Goal: Task Accomplishment & Management: Manage account settings

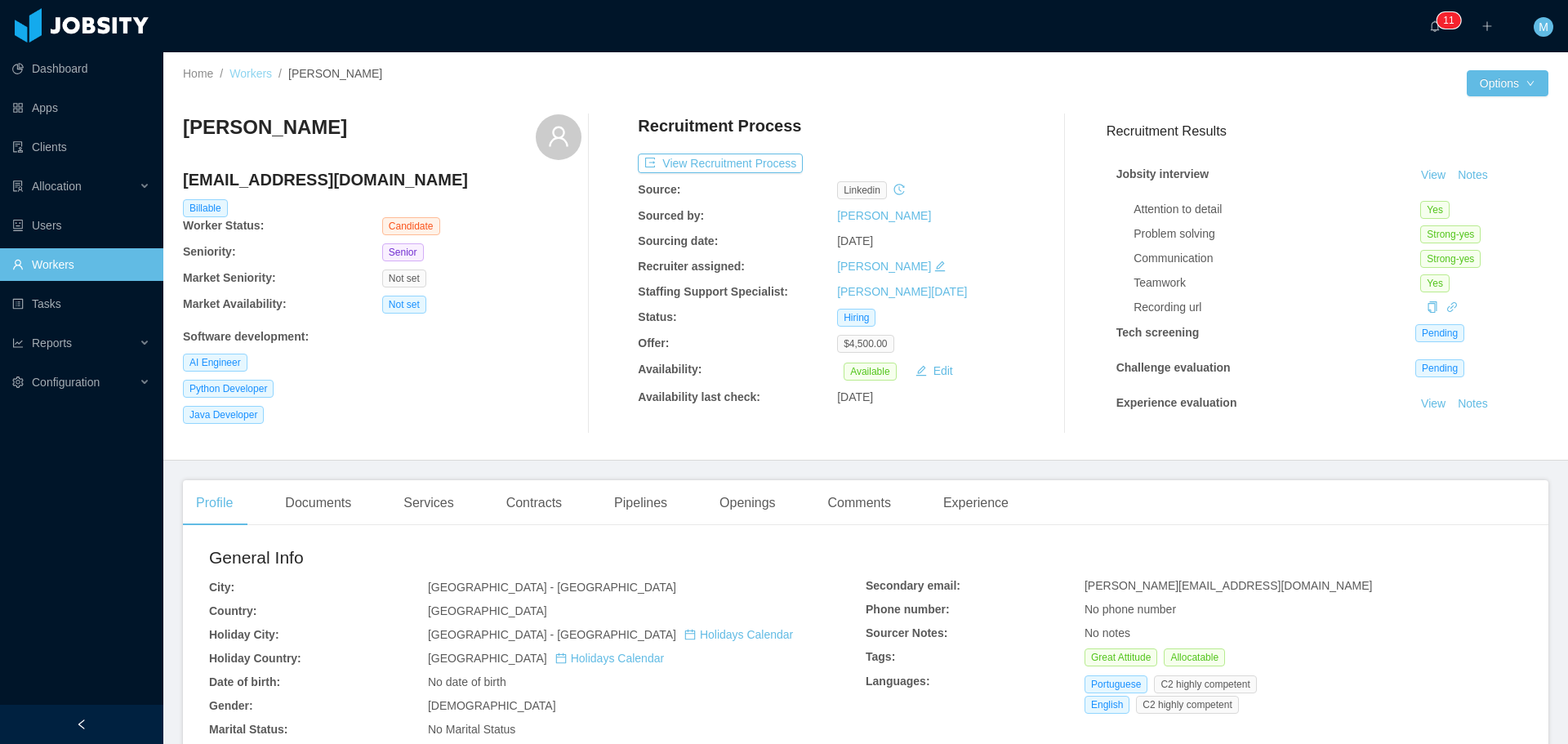
click at [252, 71] on link "Workers" at bounding box center [251, 73] width 43 height 13
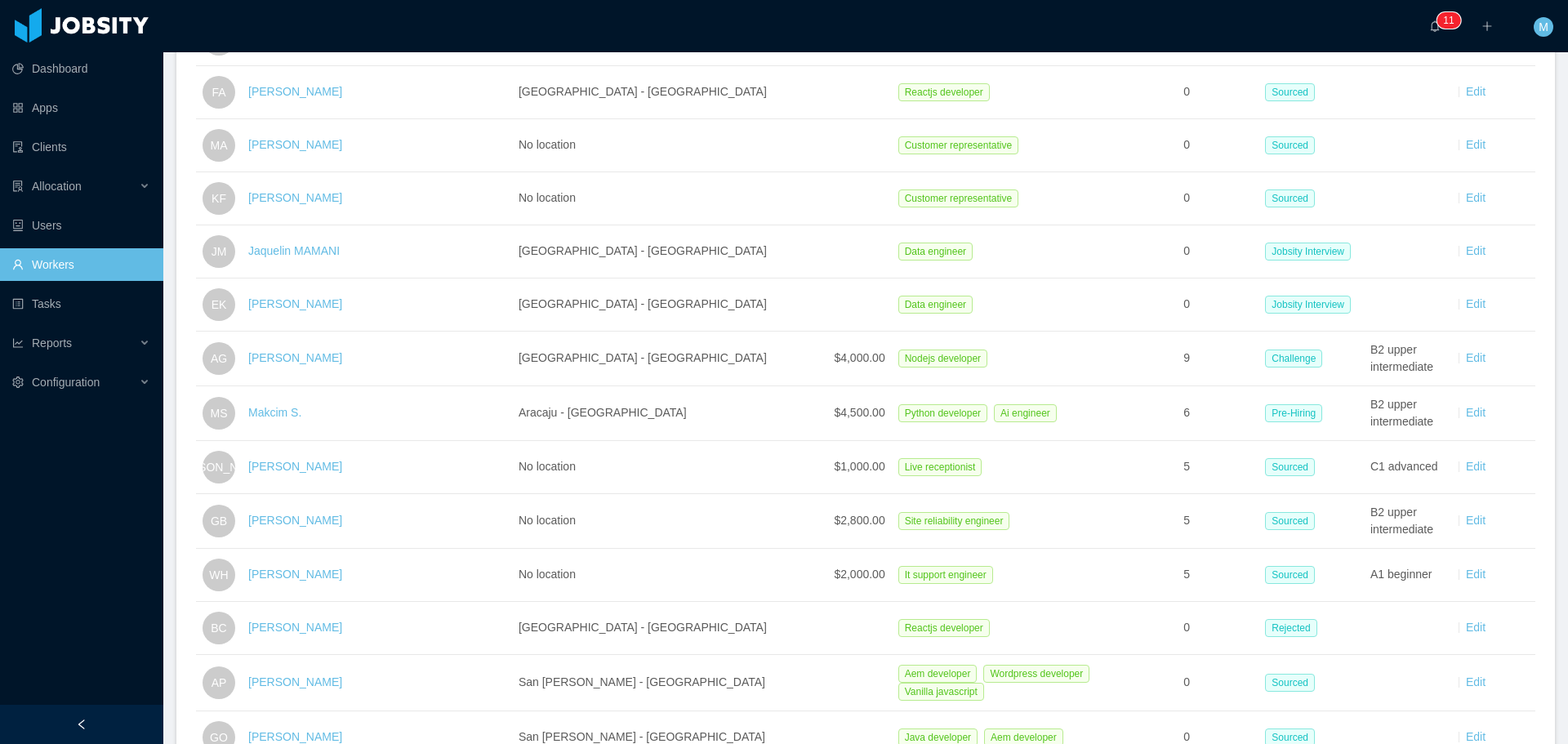
scroll to position [1061, 0]
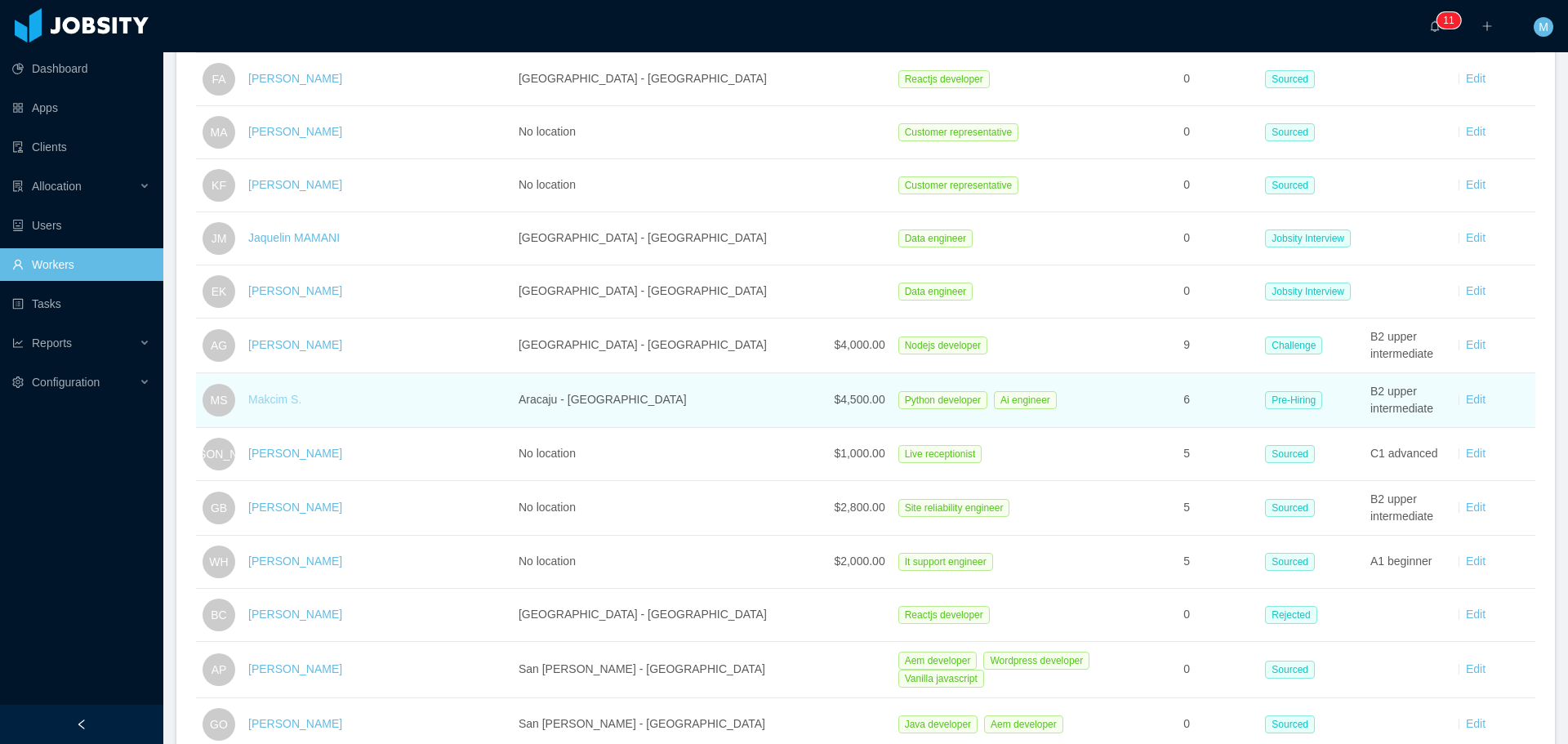
click at [300, 392] on link "Makcim S." at bounding box center [275, 399] width 53 height 13
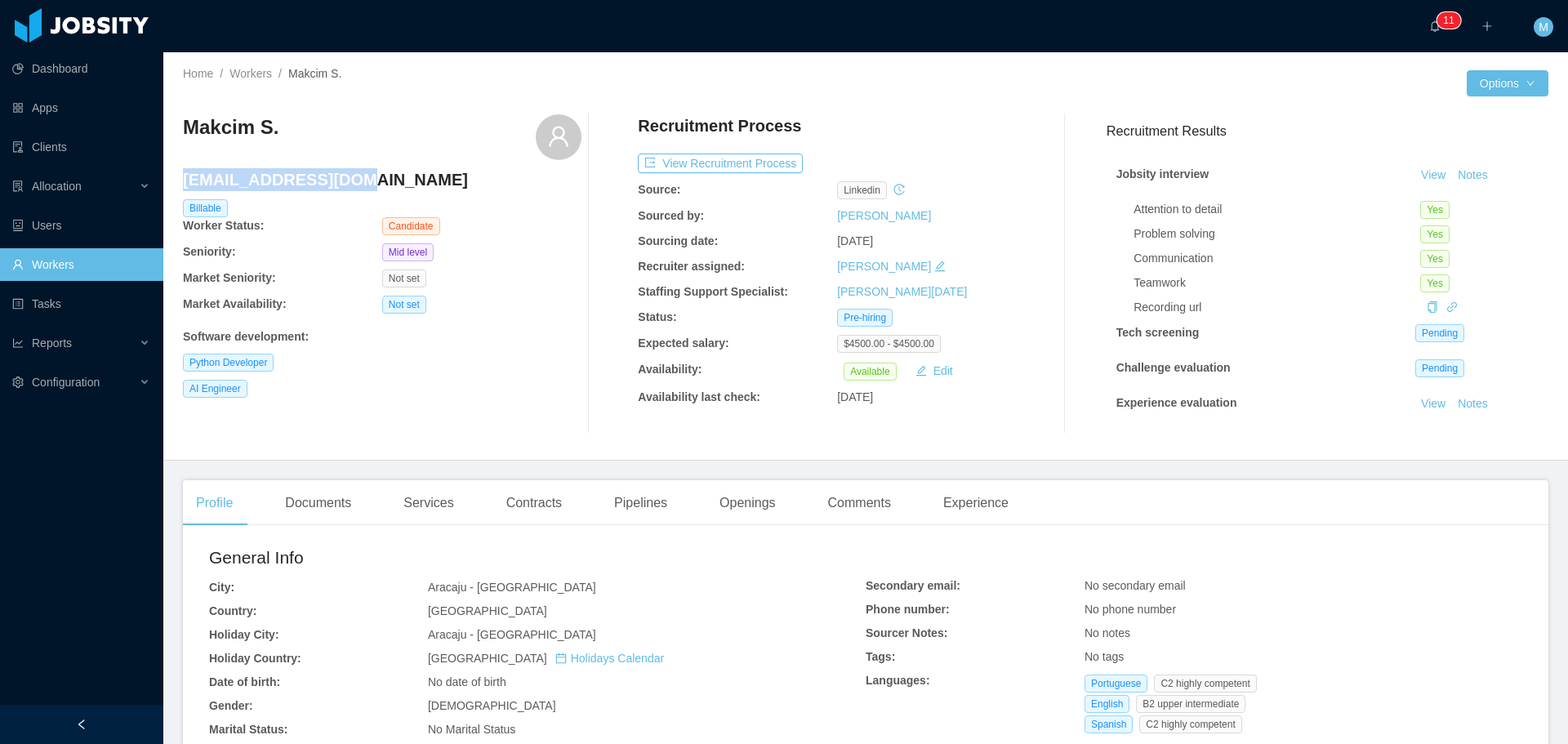
drag, startPoint x: 365, startPoint y: 181, endPoint x: 187, endPoint y: 169, distance: 178.4
click at [187, 169] on h4 "[EMAIL_ADDRESS][DOMAIN_NAME]" at bounding box center [382, 180] width 398 height 23
copy h4 "[EMAIL_ADDRESS][DOMAIN_NAME]"
click at [321, 486] on div "Documents" at bounding box center [317, 503] width 92 height 46
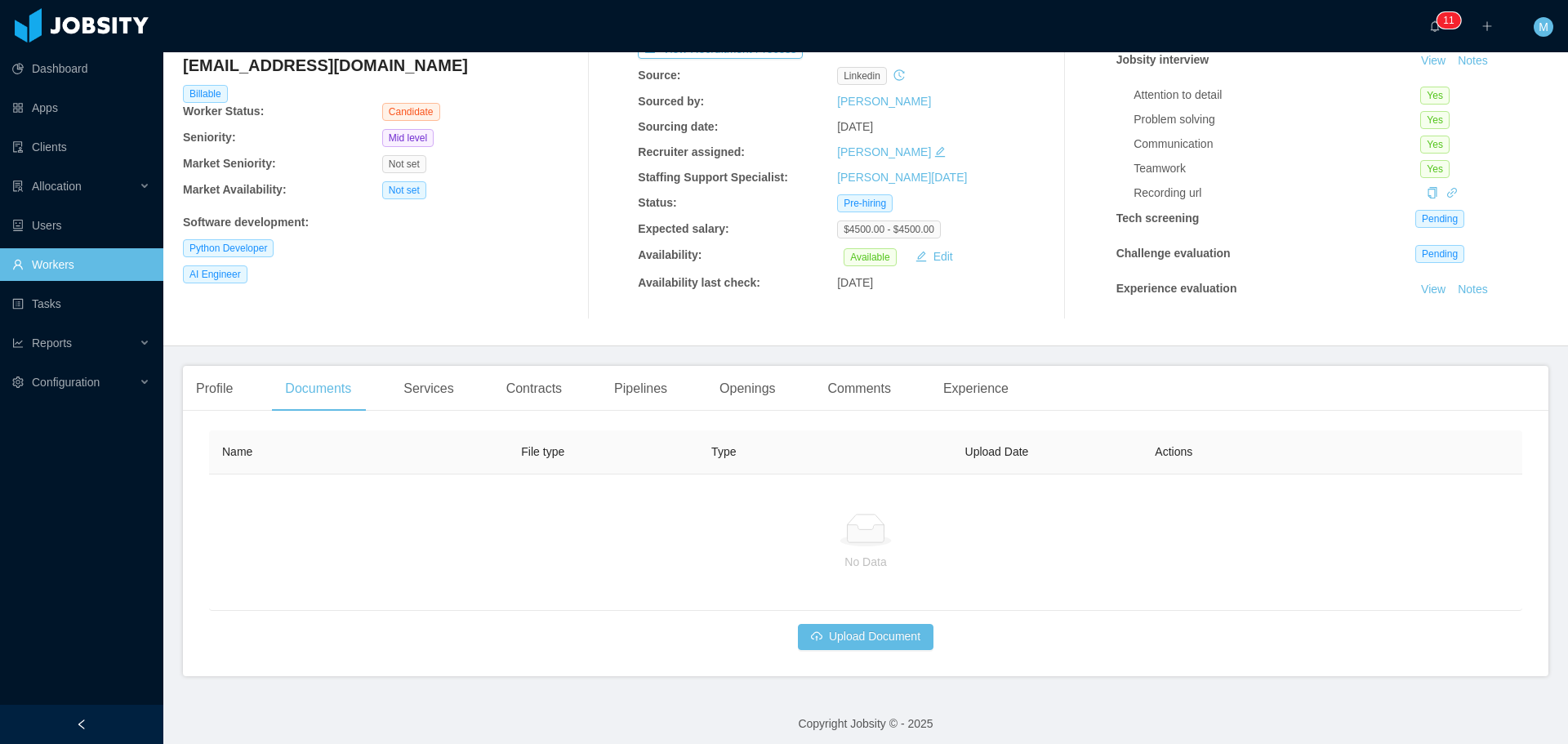
scroll to position [123, 0]
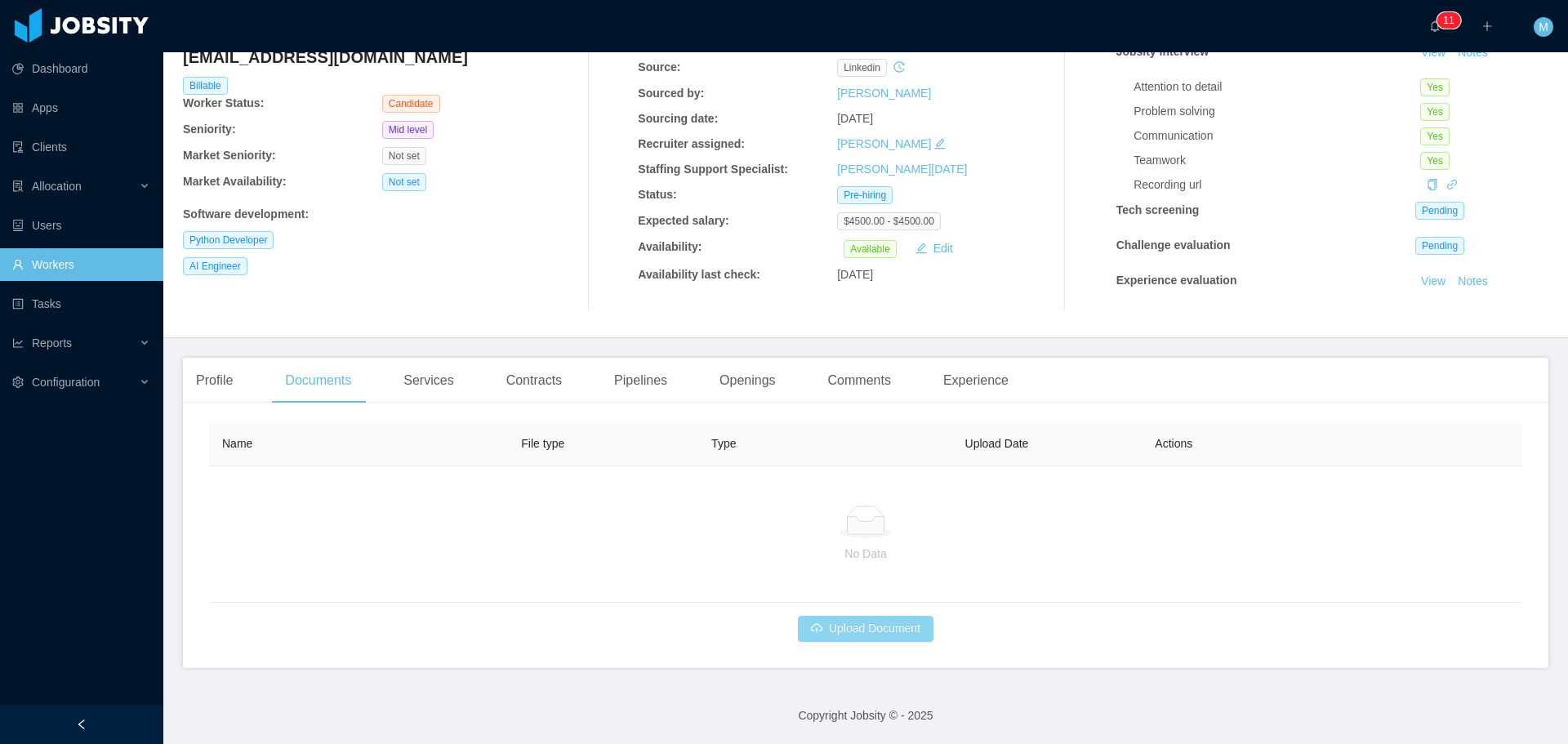
click at [829, 637] on button "Upload Document" at bounding box center [866, 629] width 136 height 27
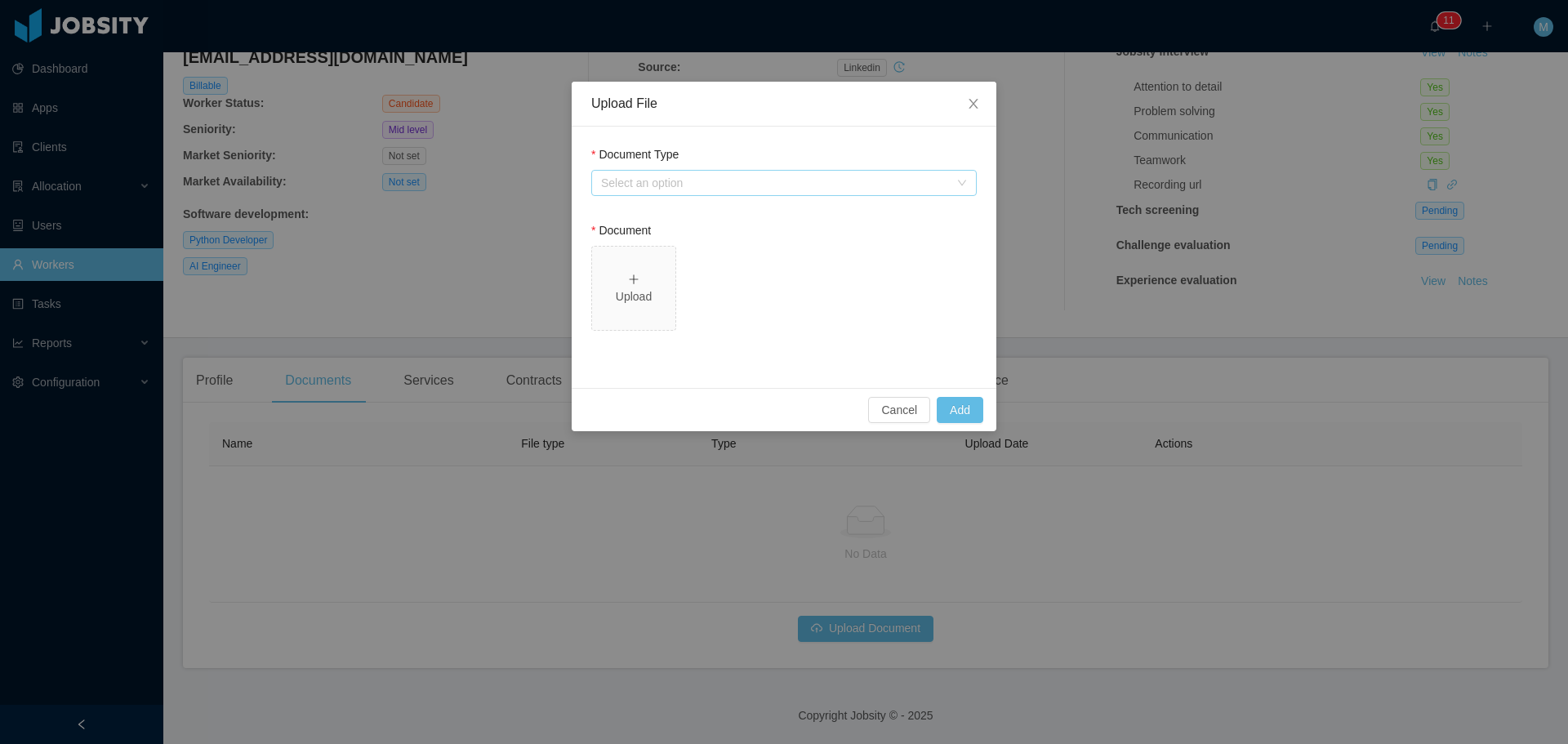
click at [673, 183] on div "Select an option" at bounding box center [775, 182] width 348 height 16
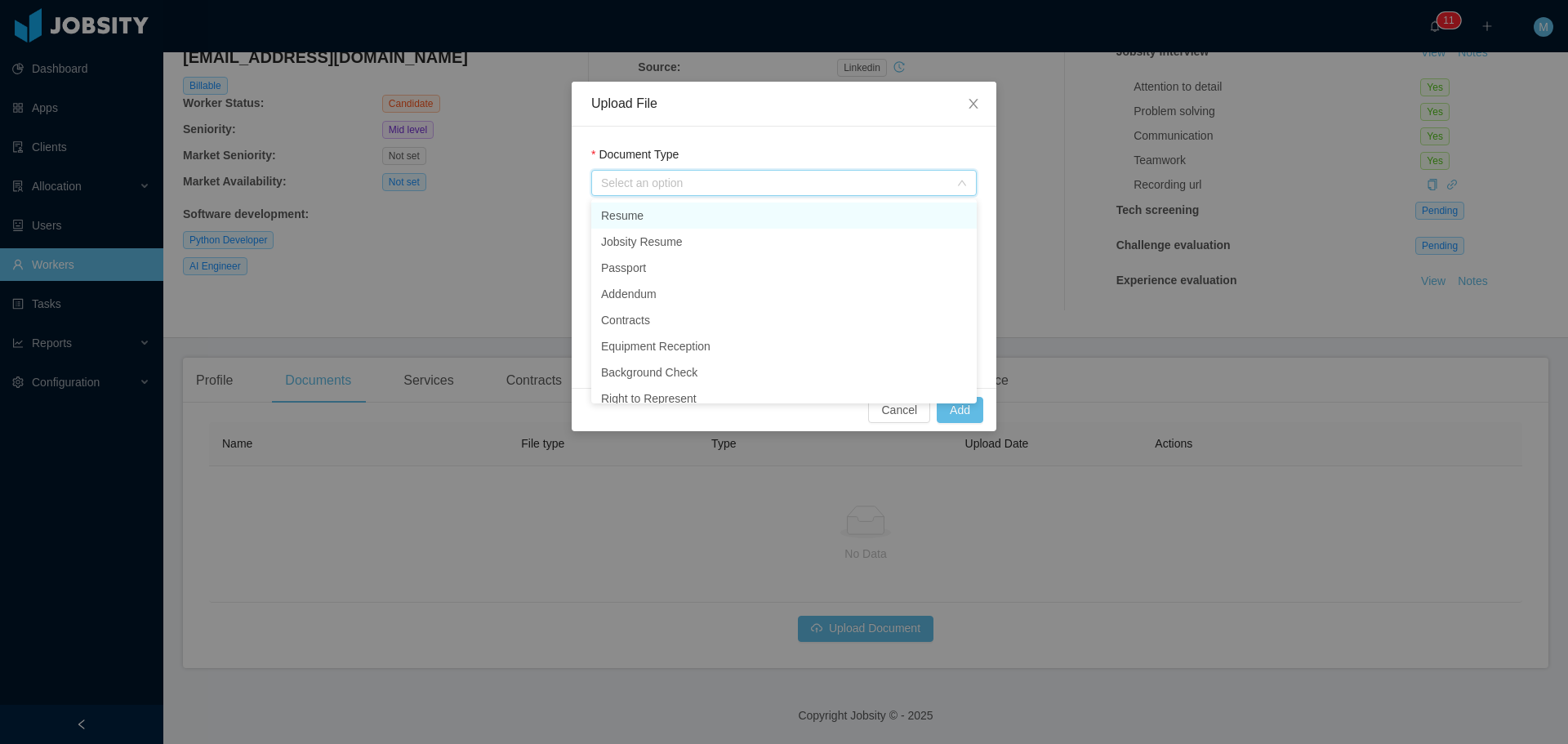
click at [671, 203] on li "Resume" at bounding box center [784, 216] width 386 height 27
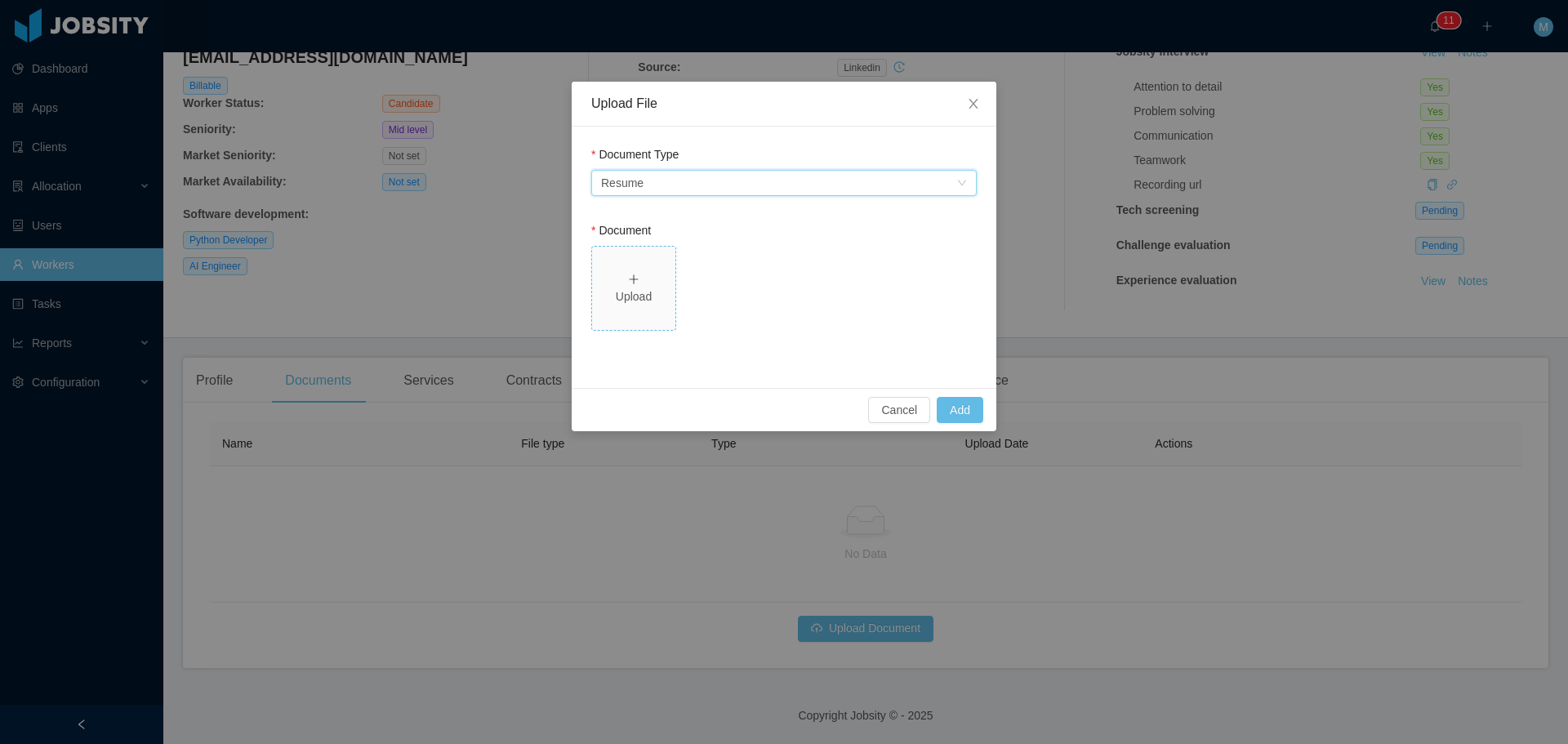
click at [651, 269] on span "Upload" at bounding box center [634, 289] width 84 height 84
click at [963, 398] on button "Add" at bounding box center [960, 410] width 47 height 27
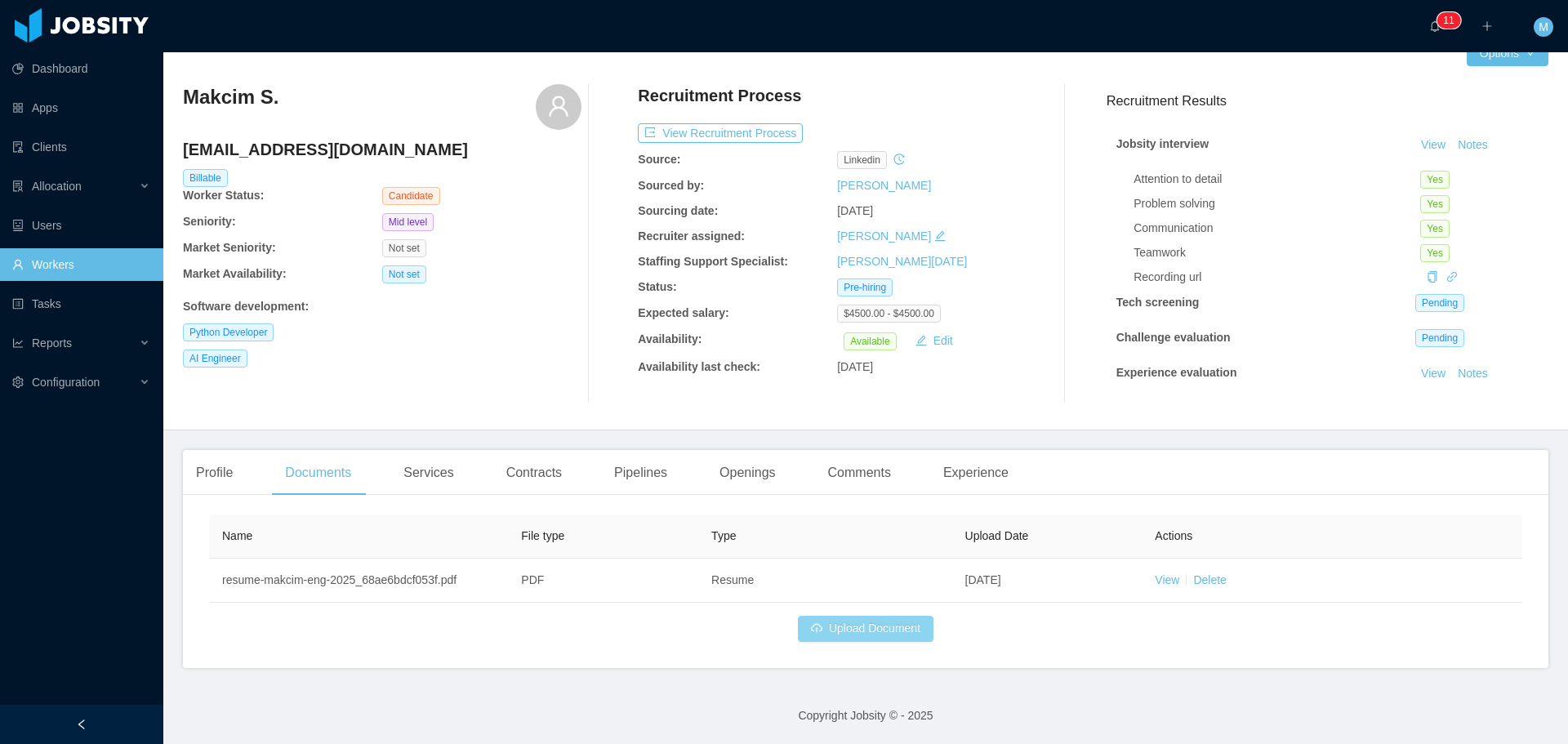
click at [858, 633] on button "Upload Document" at bounding box center [866, 629] width 136 height 27
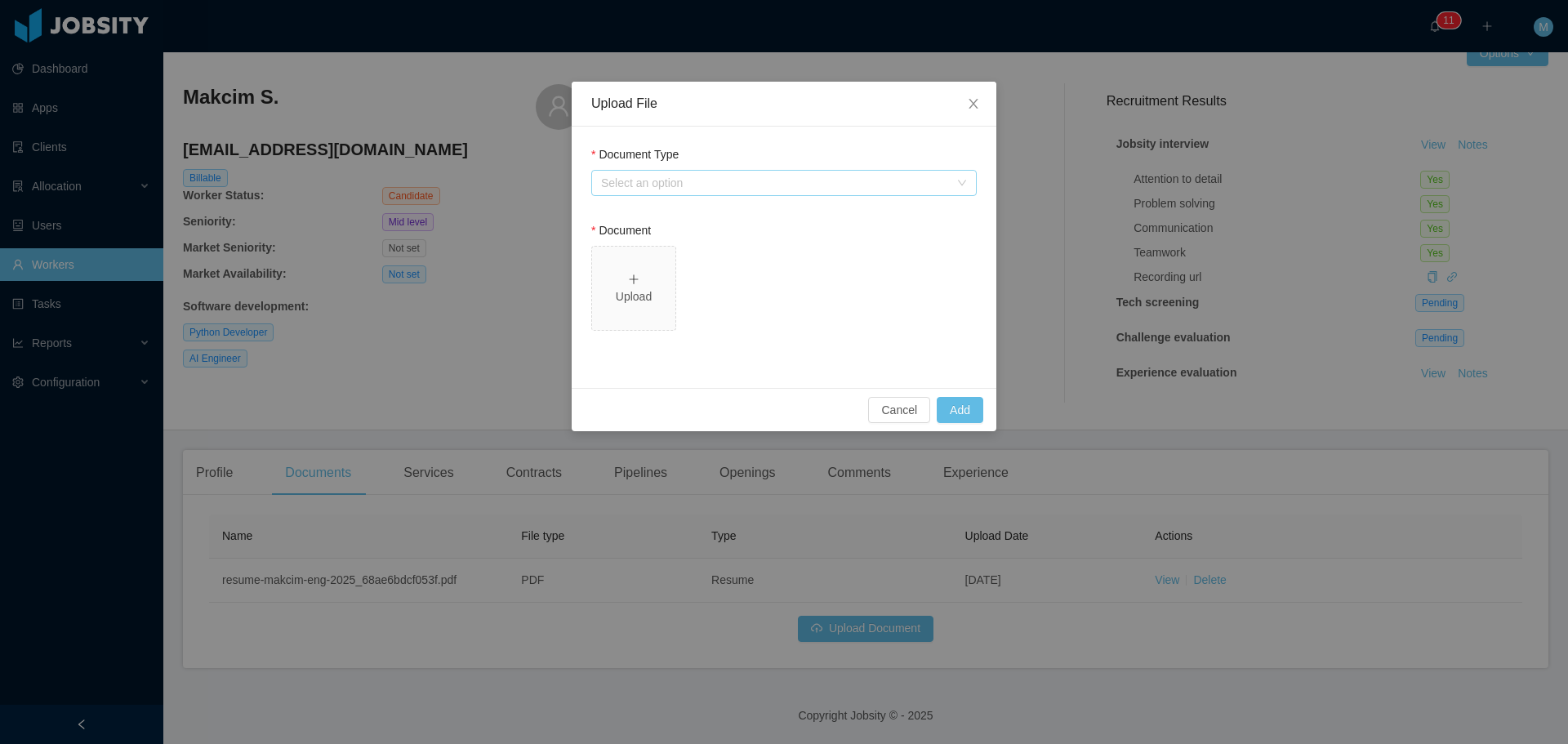
click at [658, 183] on div "Select an option" at bounding box center [775, 182] width 348 height 16
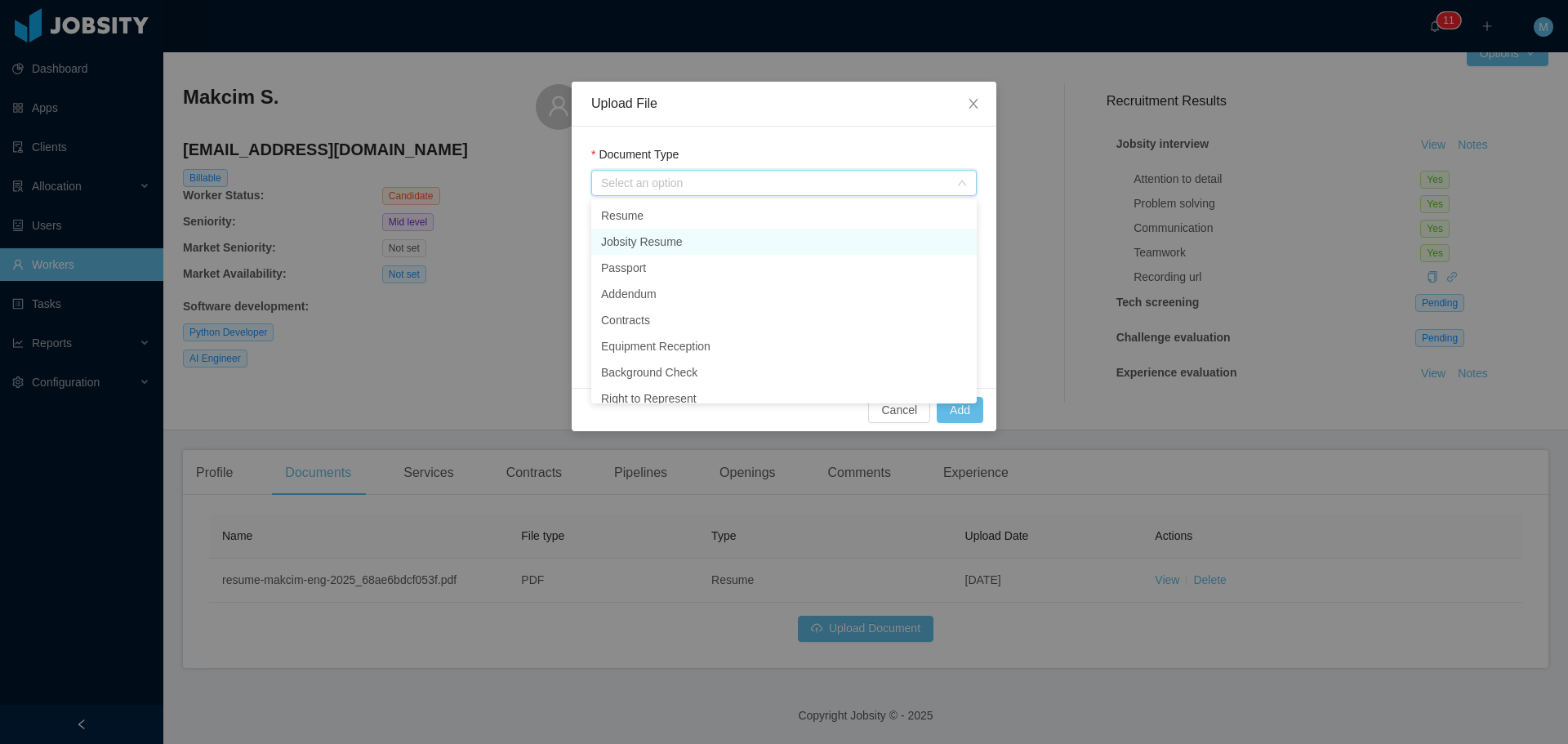
click at [650, 238] on li "Jobsity Resume" at bounding box center [784, 242] width 386 height 27
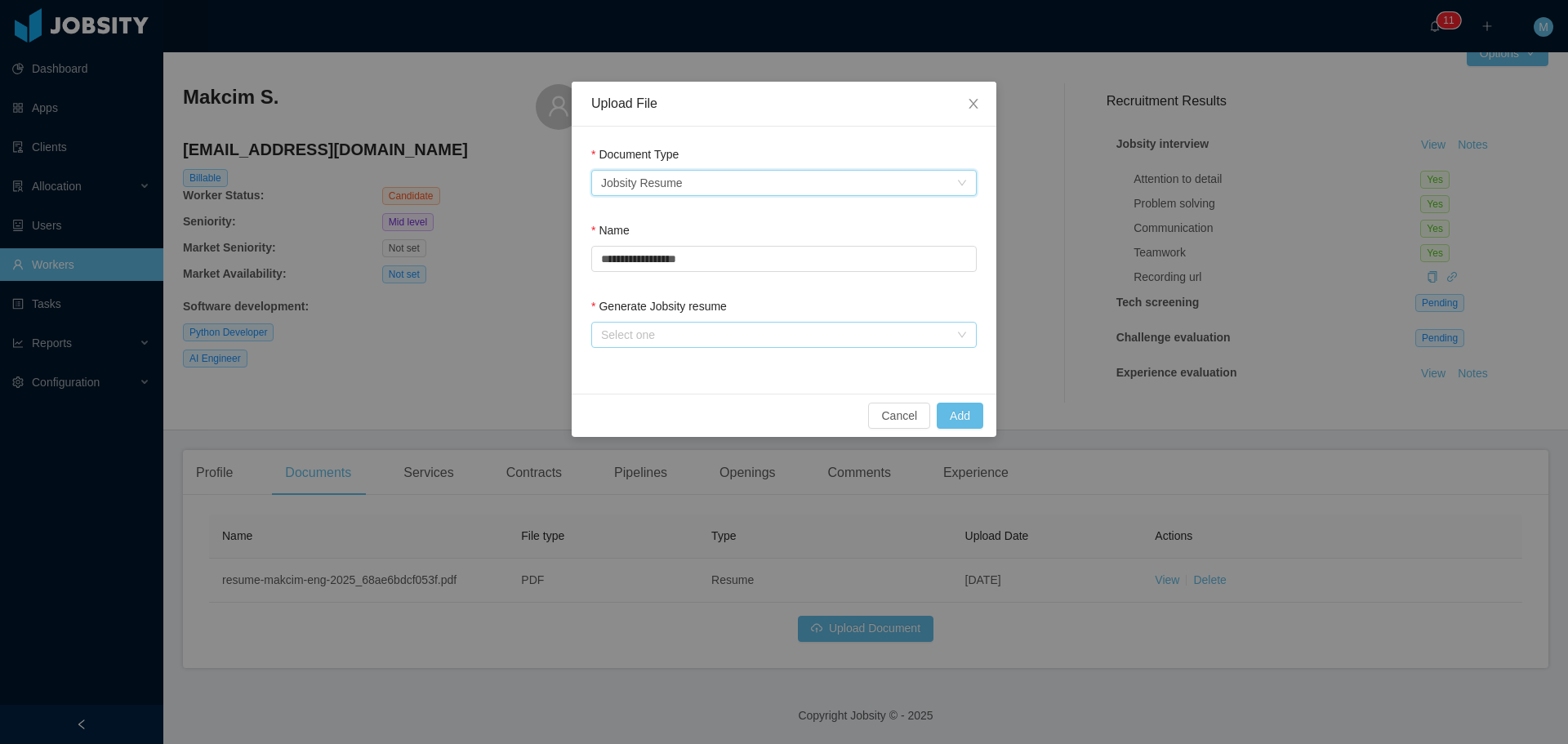
click at [683, 336] on div "Select one" at bounding box center [775, 334] width 348 height 16
click at [665, 365] on li "From Template" at bounding box center [784, 368] width 386 height 27
click at [977, 419] on button "Add" at bounding box center [960, 416] width 47 height 27
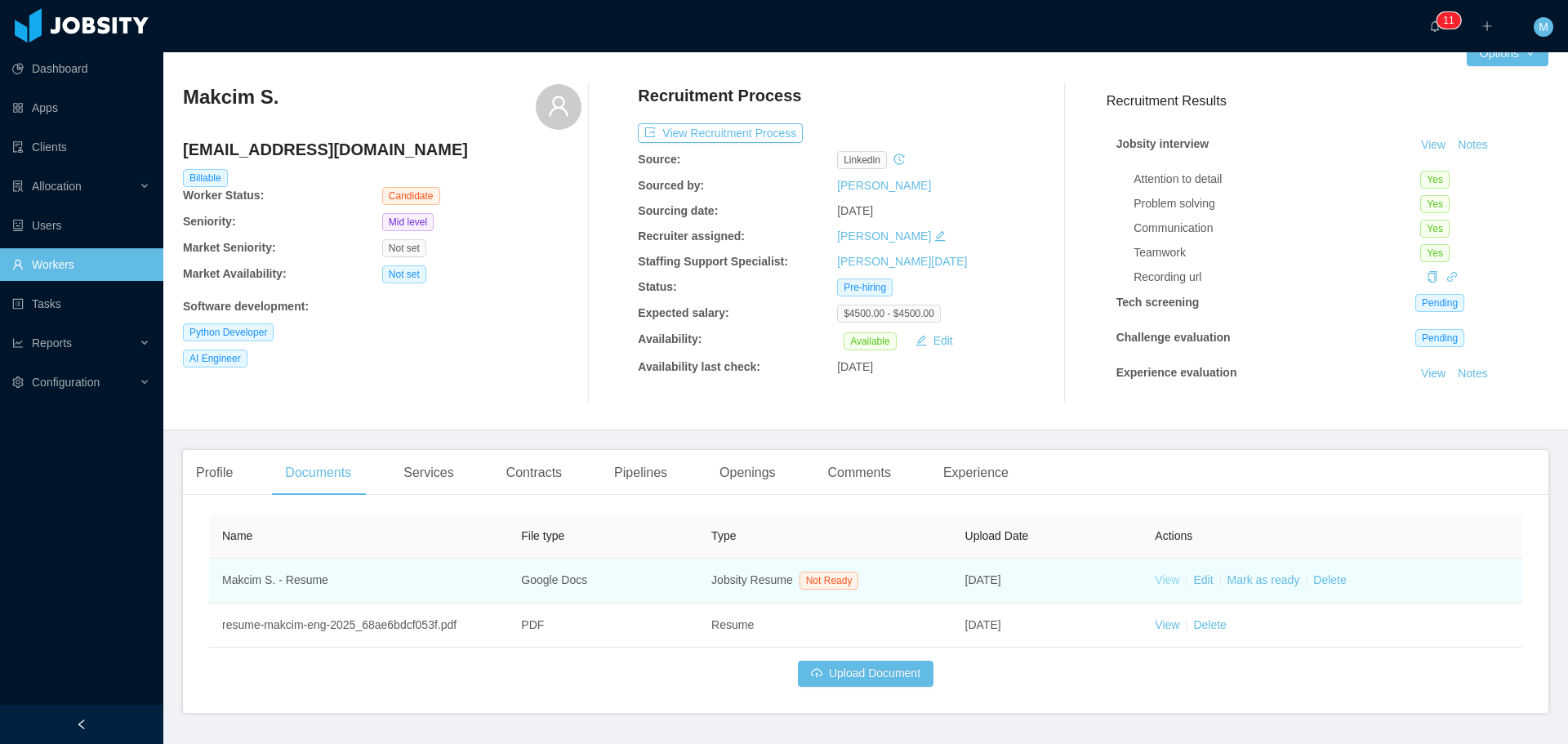
click at [1155, 581] on link "View" at bounding box center [1167, 580] width 25 height 13
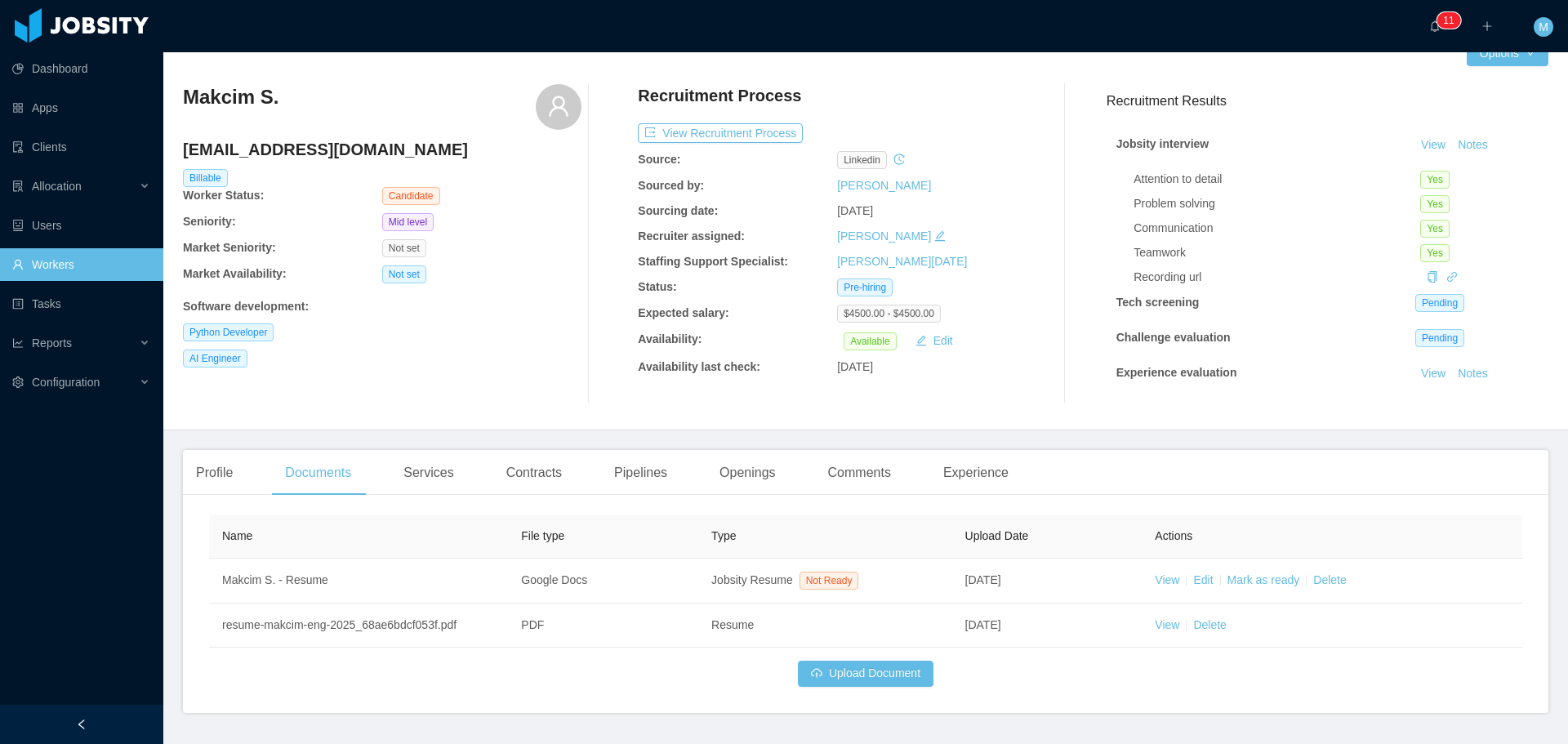
click at [107, 20] on div at bounding box center [82, 26] width 147 height 34
click at [78, 79] on link "Dashboard" at bounding box center [81, 68] width 138 height 32
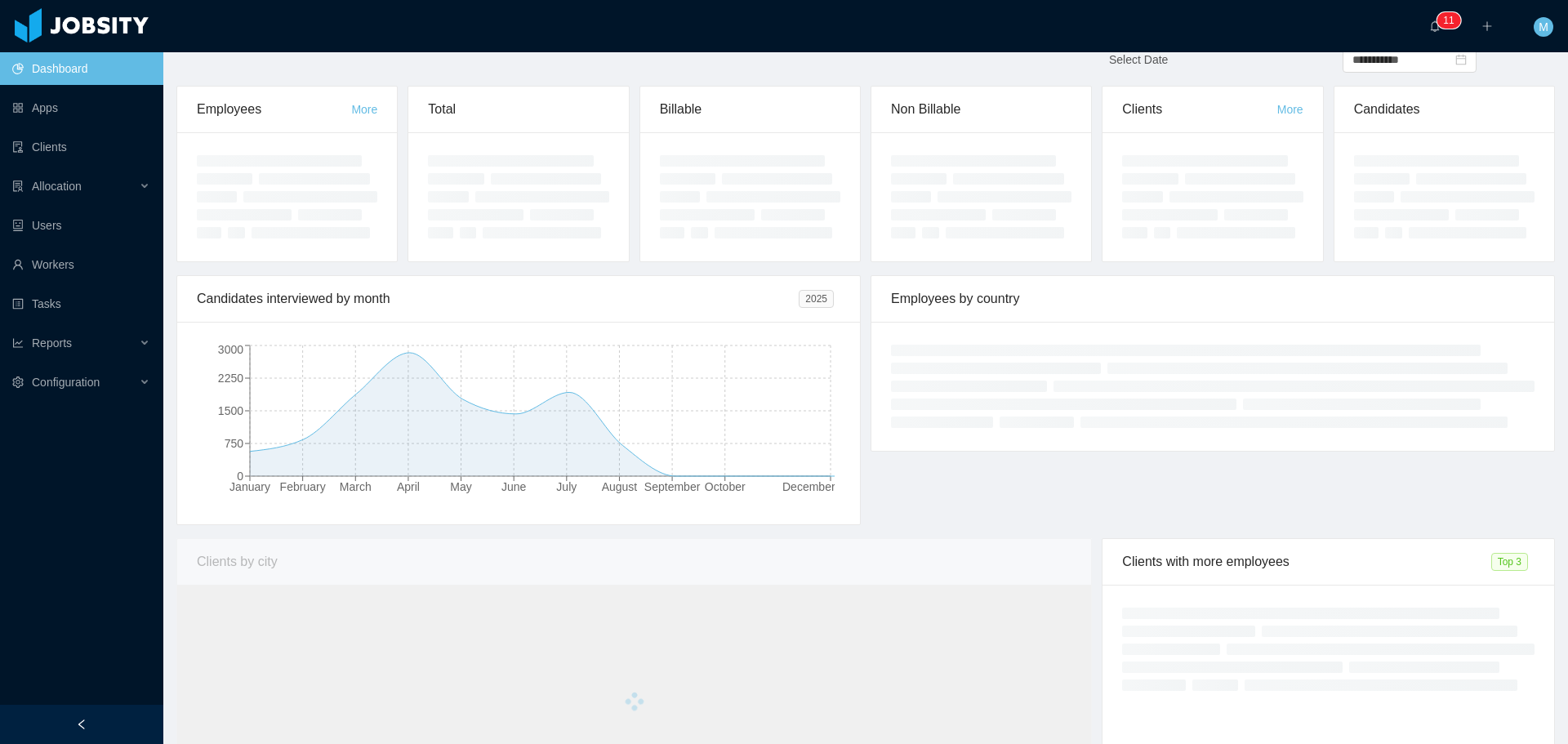
scroll to position [178, 0]
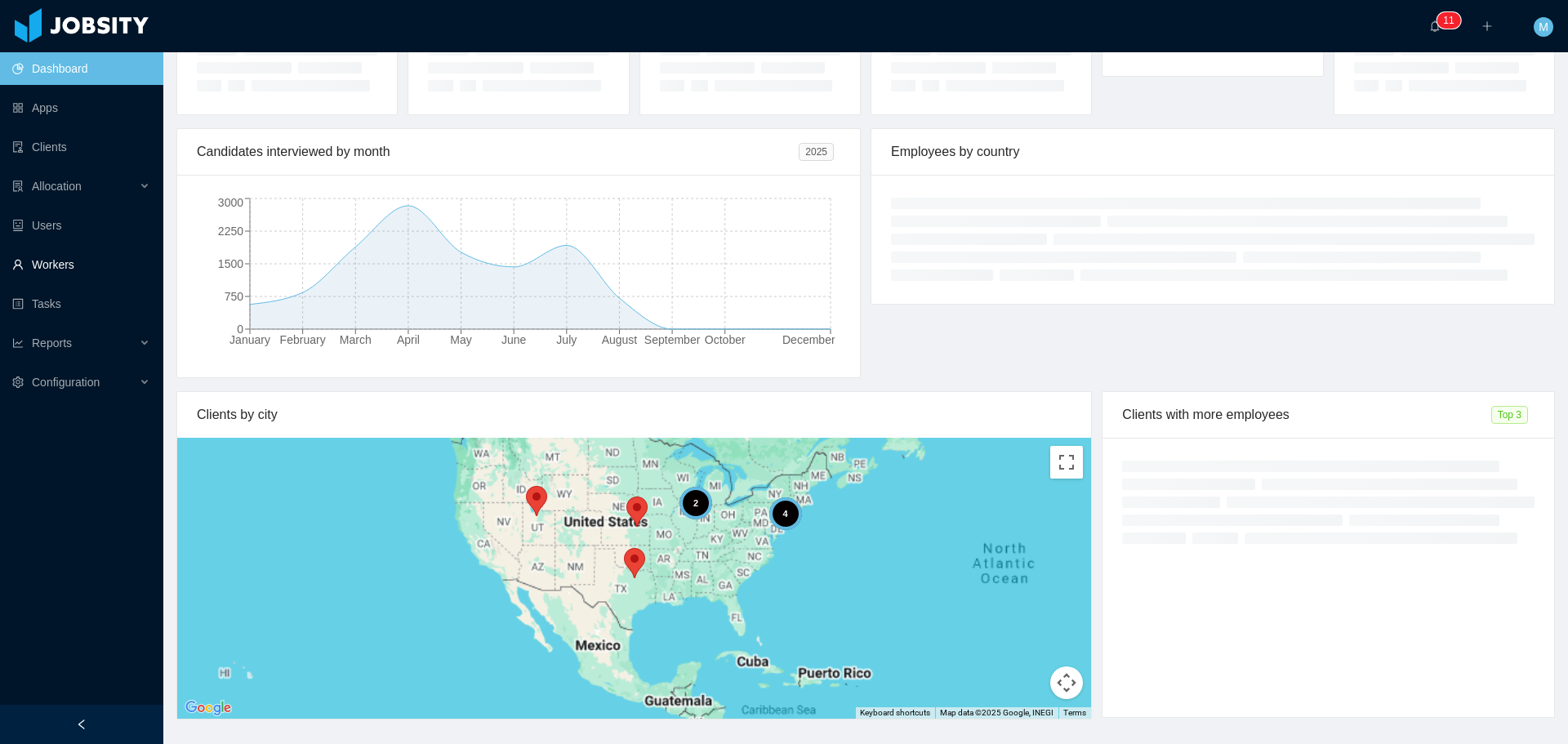
click at [82, 264] on link "Workers" at bounding box center [81, 264] width 138 height 32
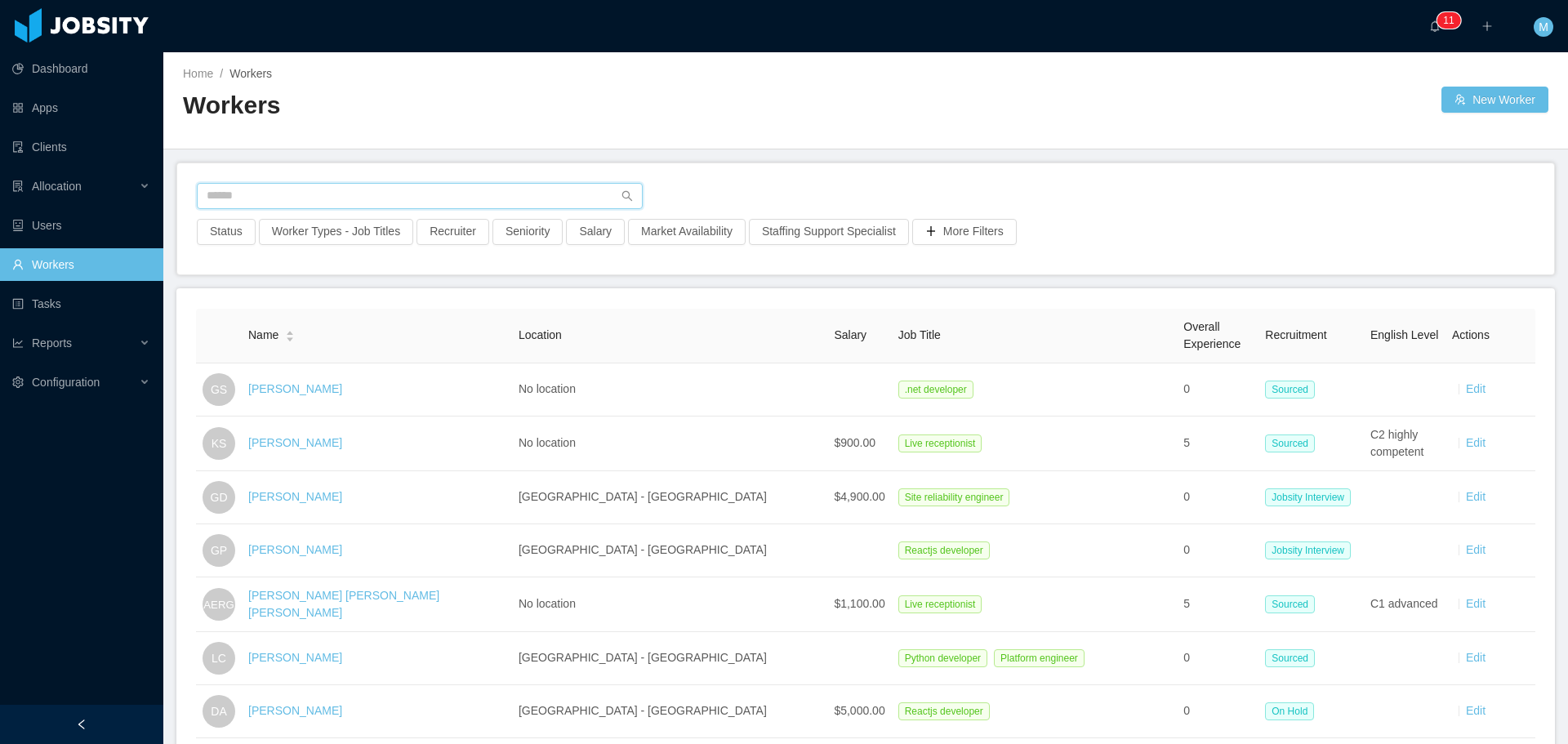
click at [393, 194] on input "text" at bounding box center [419, 197] width 446 height 27
click at [456, 240] on button "Recruiter" at bounding box center [452, 232] width 72 height 27
click at [433, 299] on div at bounding box center [444, 305] width 230 height 25
click at [420, 332] on li "[PERSON_NAME]" at bounding box center [447, 337] width 245 height 27
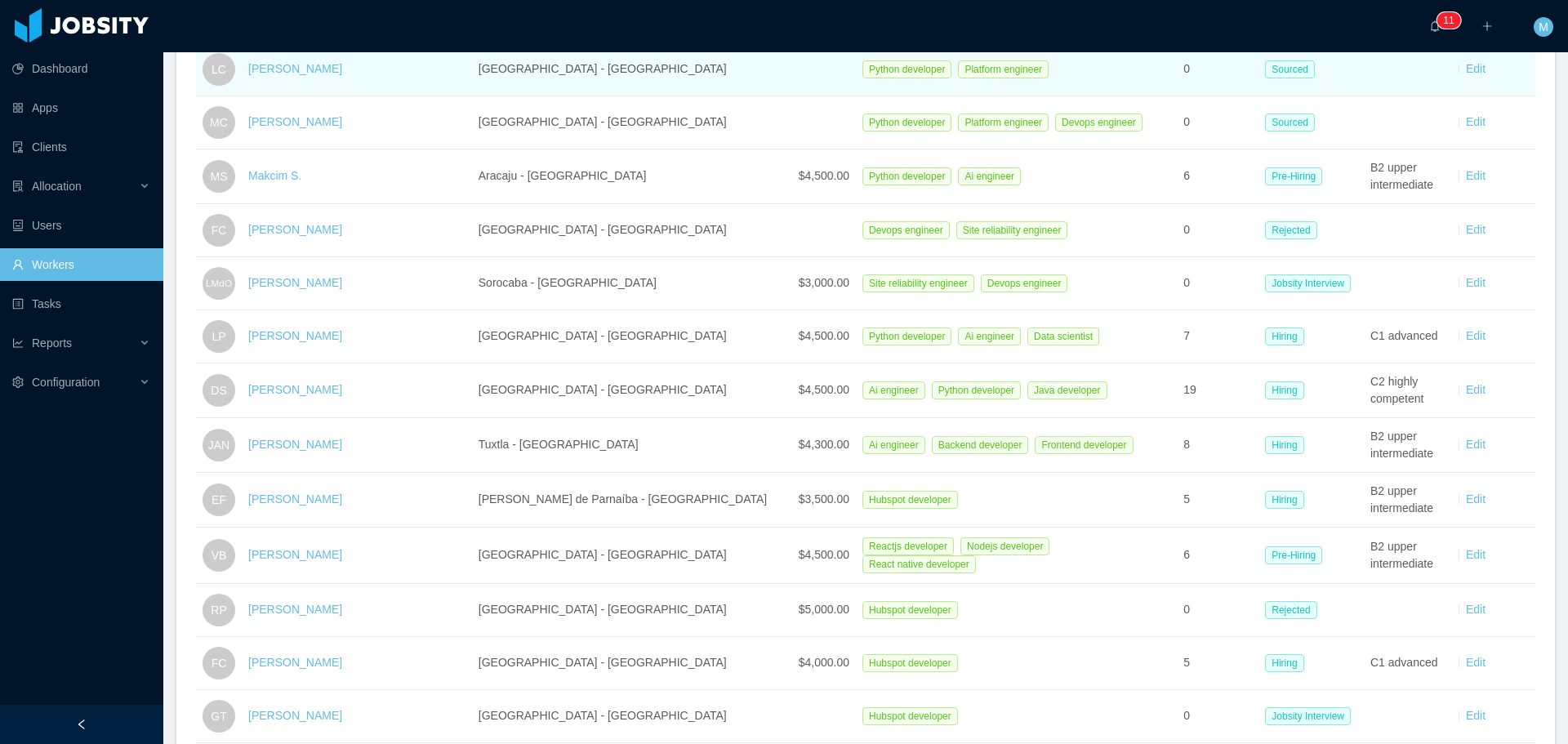
scroll to position [327, 0]
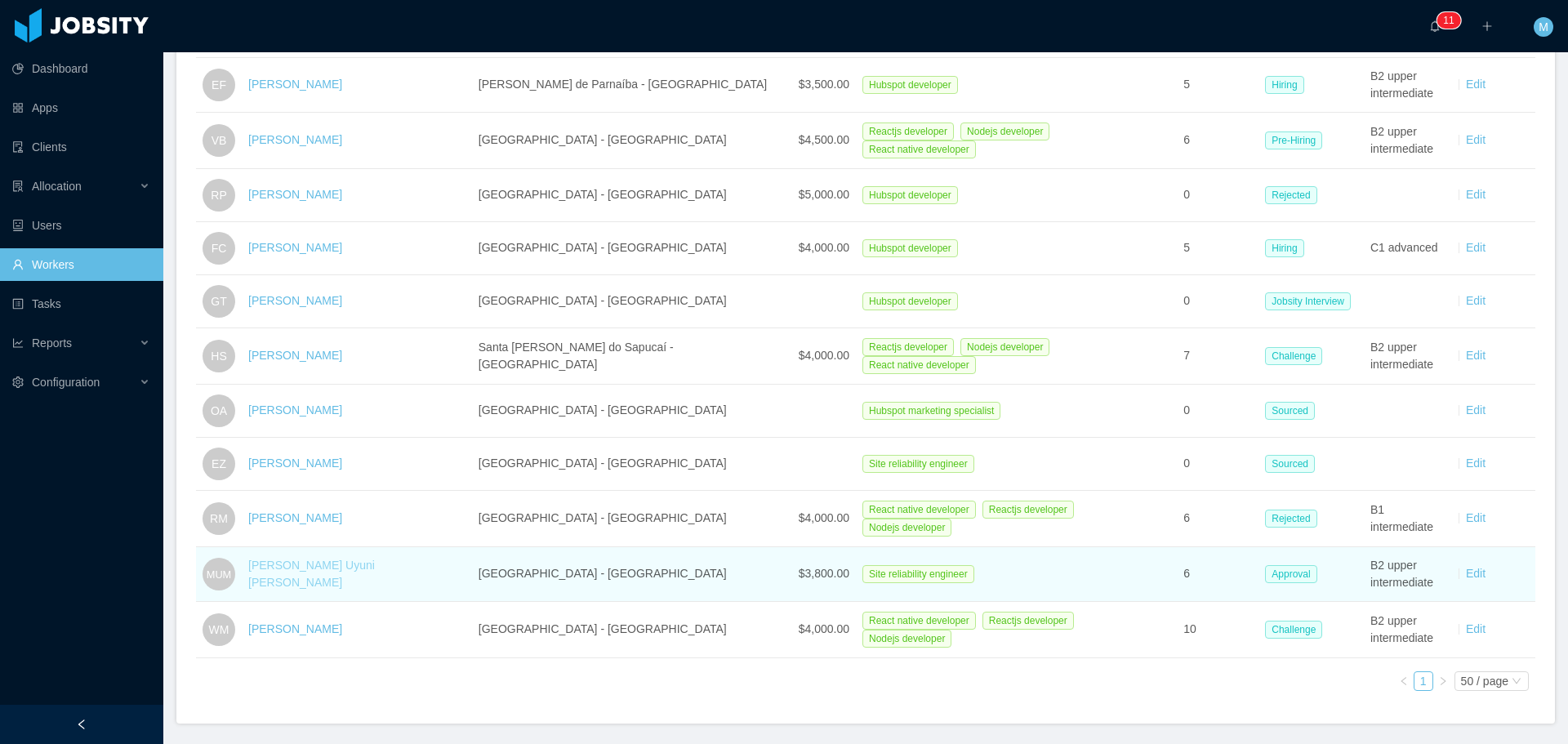
click at [354, 568] on link "[PERSON_NAME] Uyuni [PERSON_NAME]" at bounding box center [311, 574] width 126 height 30
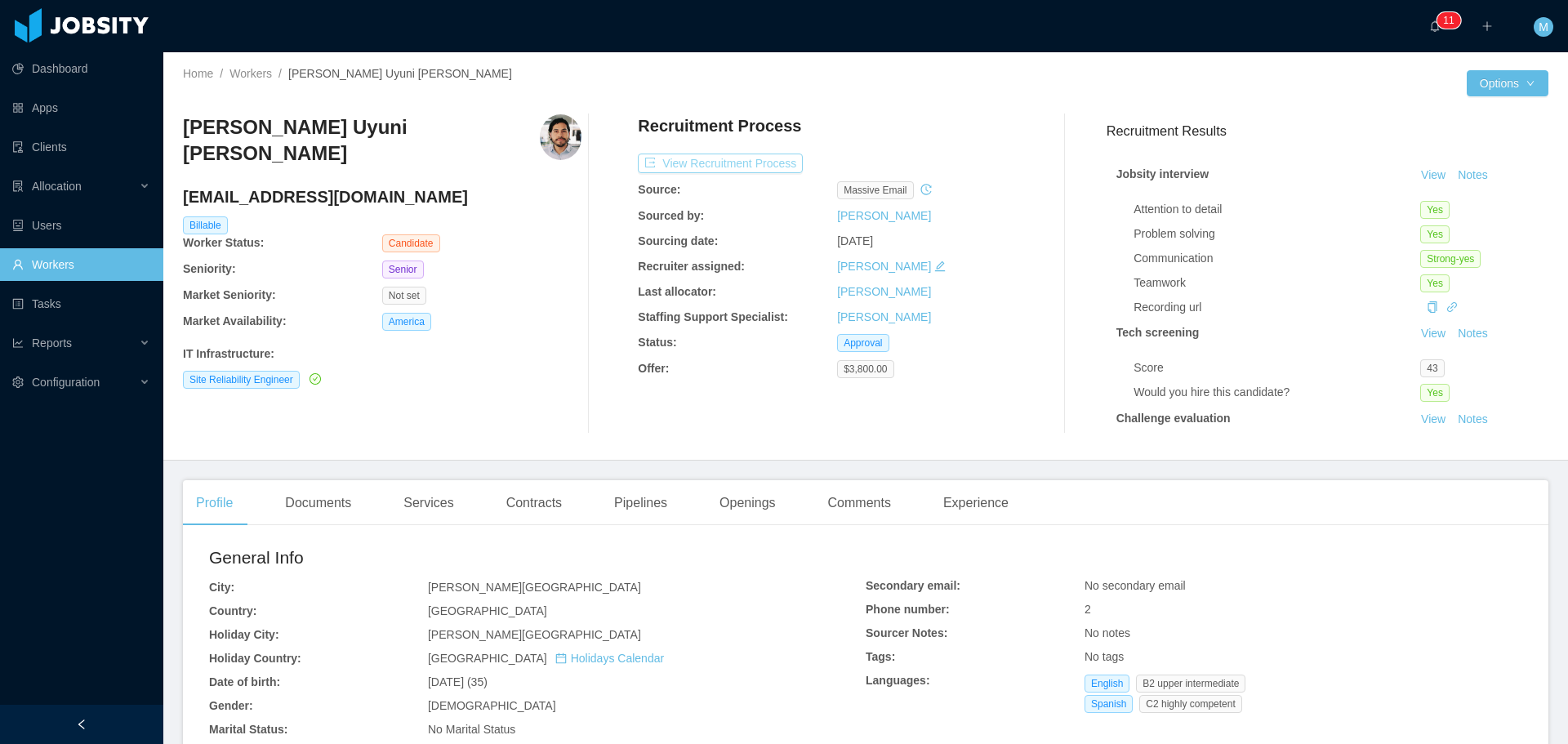
click at [737, 165] on button "View Recruitment Process" at bounding box center [720, 163] width 165 height 20
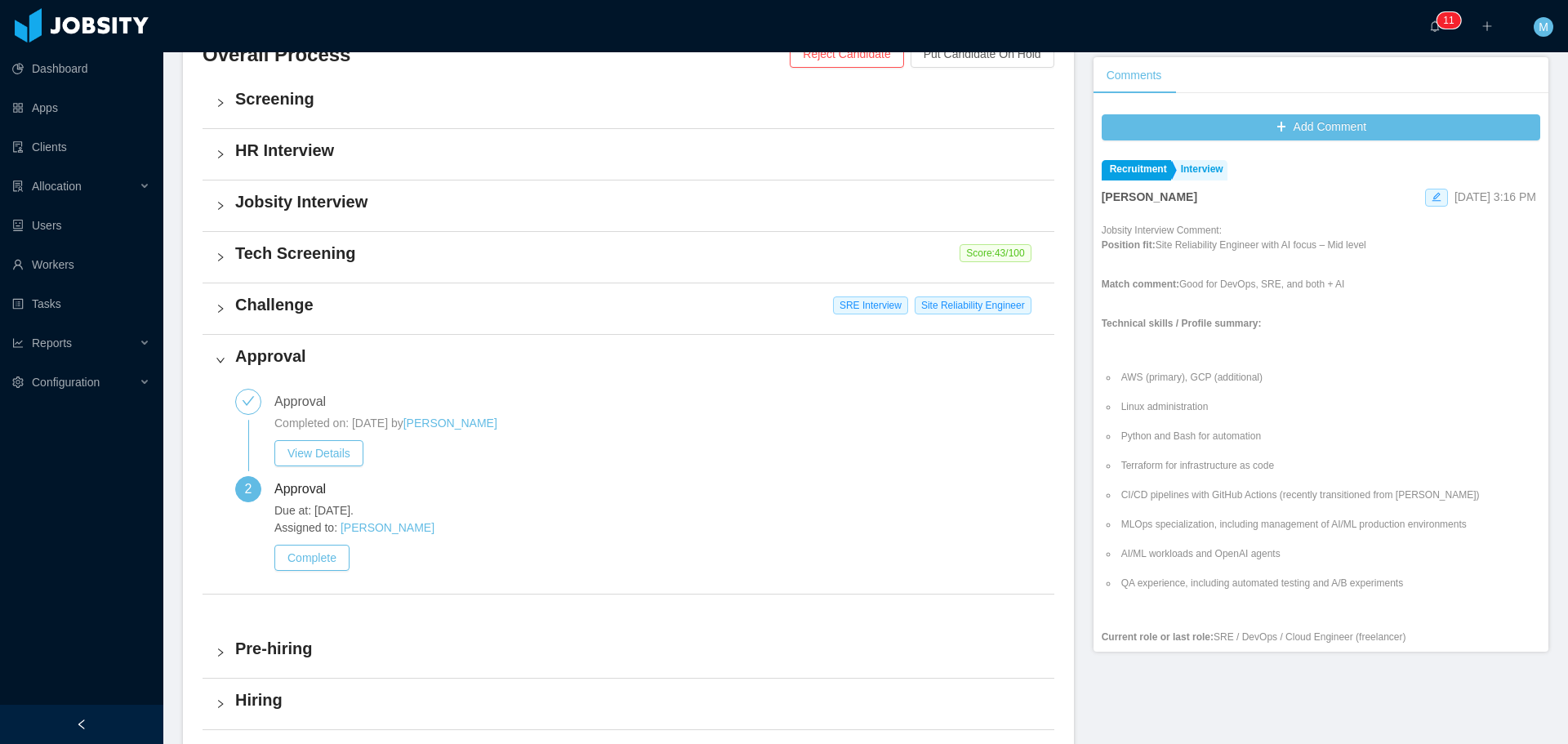
scroll to position [409, 0]
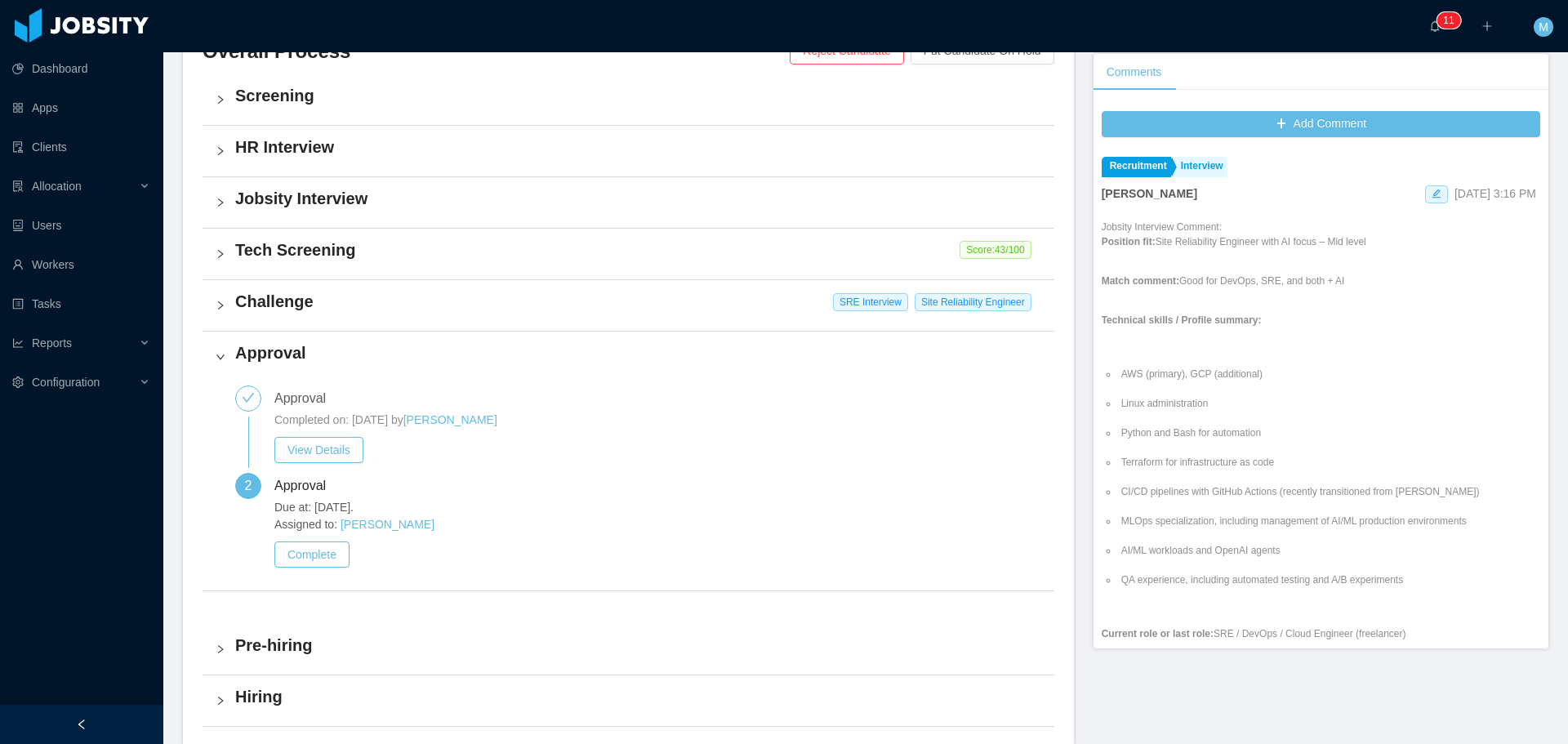
click at [278, 305] on h4 "Challenge" at bounding box center [639, 301] width 806 height 23
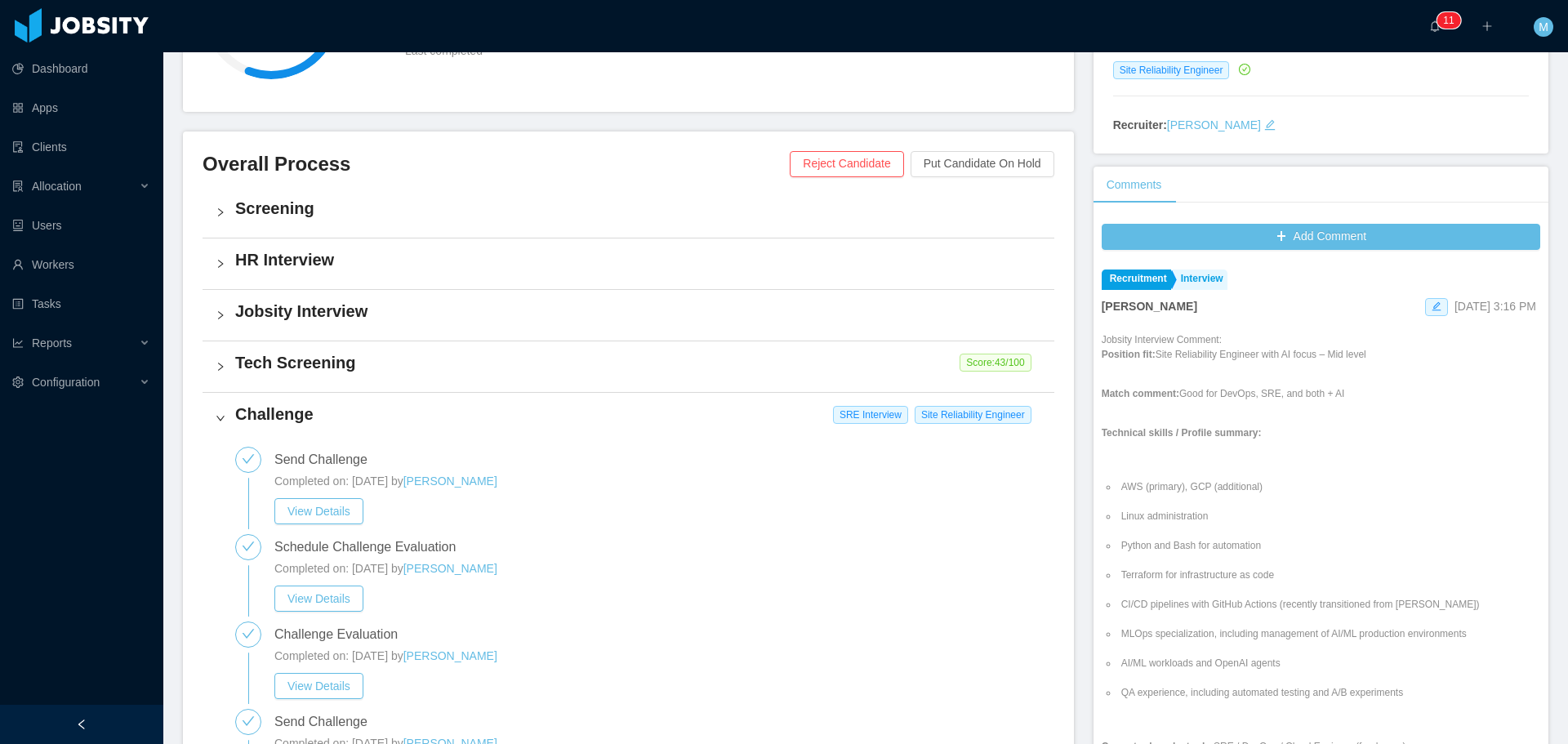
scroll to position [245, 0]
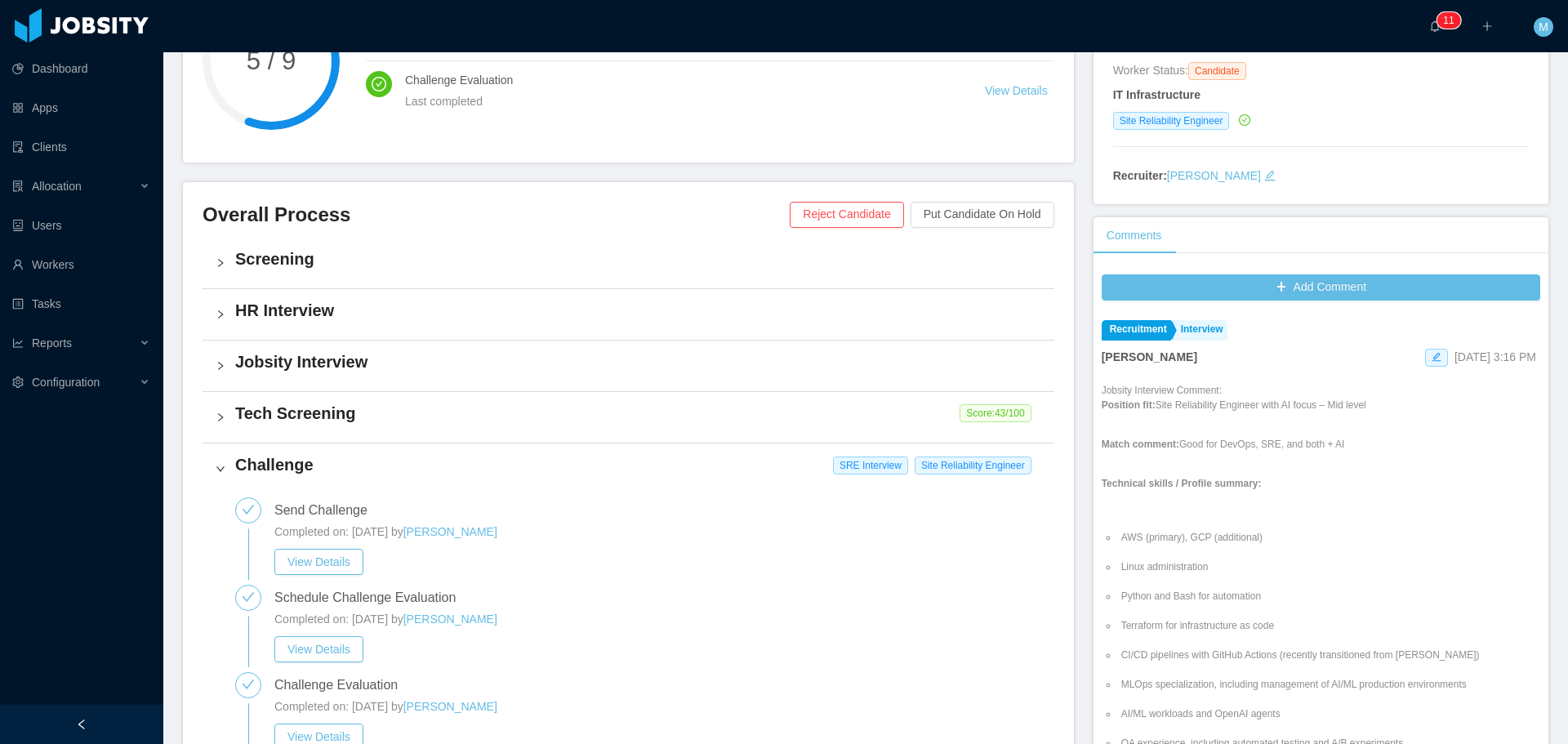
click at [277, 407] on h4 "Tech Screening" at bounding box center [639, 413] width 806 height 23
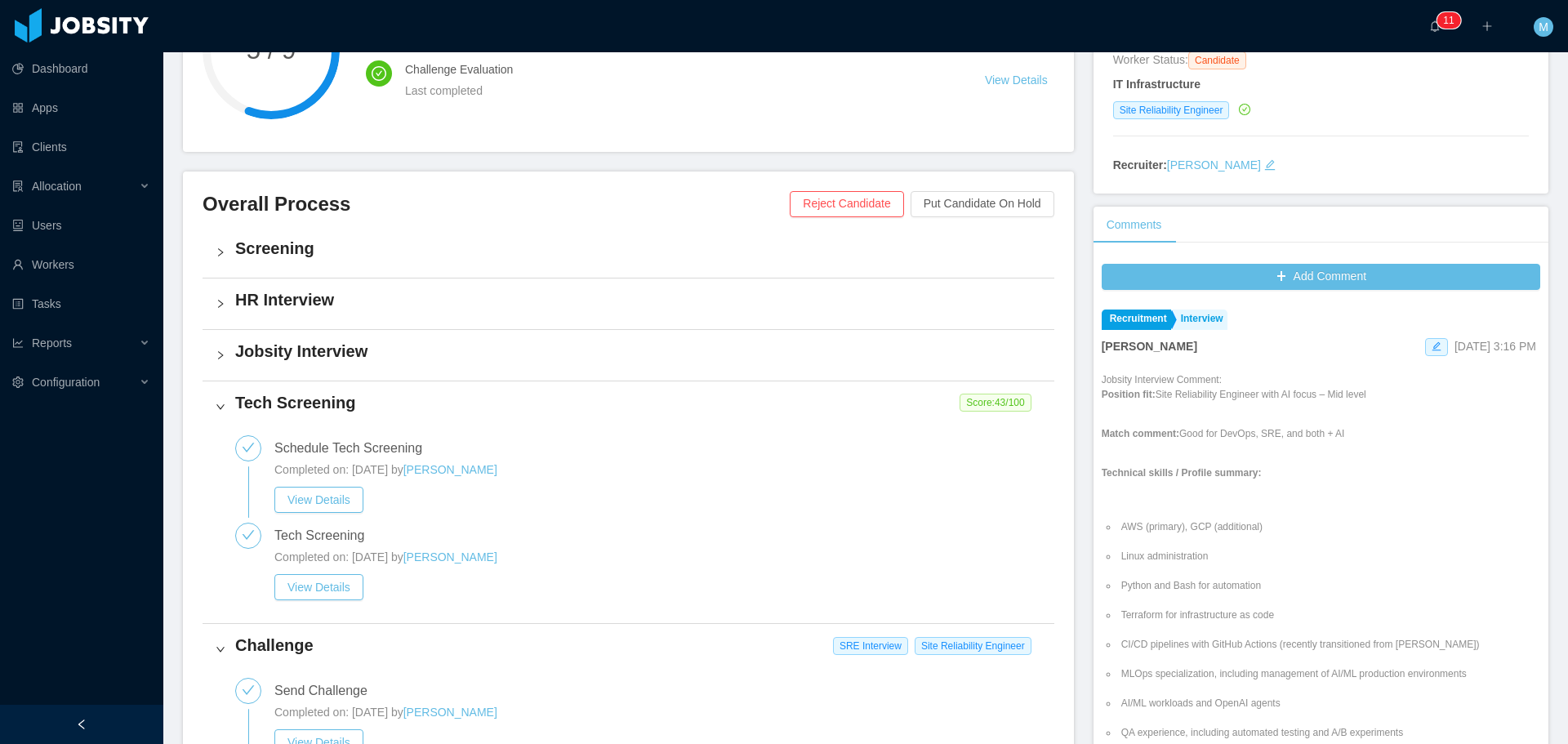
scroll to position [327, 0]
